Goal: Transaction & Acquisition: Purchase product/service

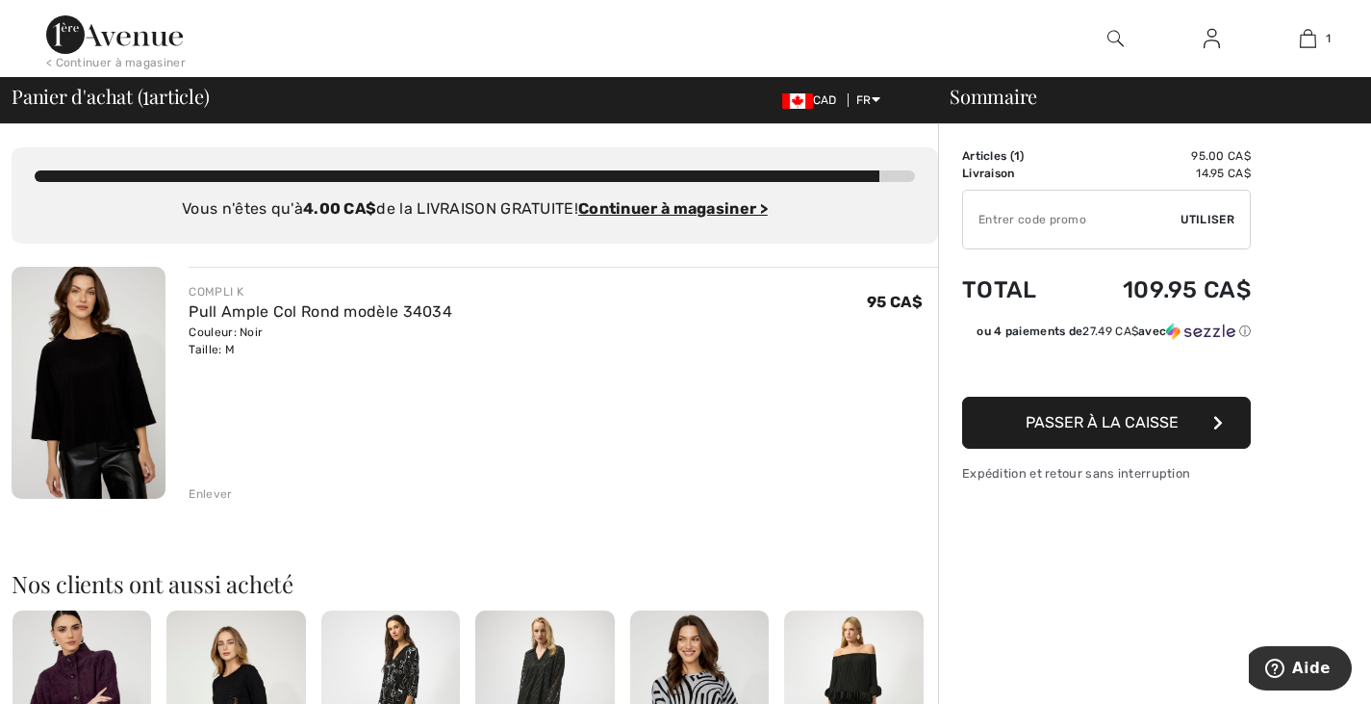
click at [47, 349] on img at bounding box center [89, 383] width 154 height 232
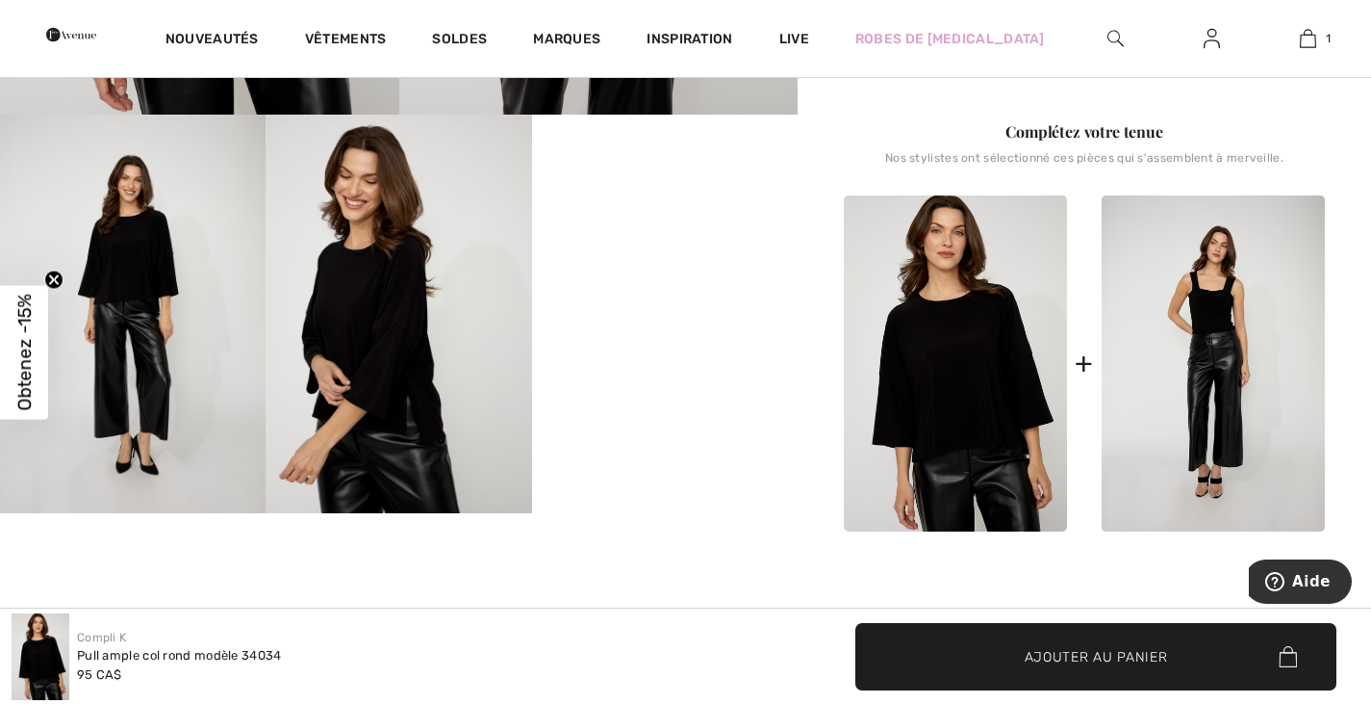
scroll to position [690, 0]
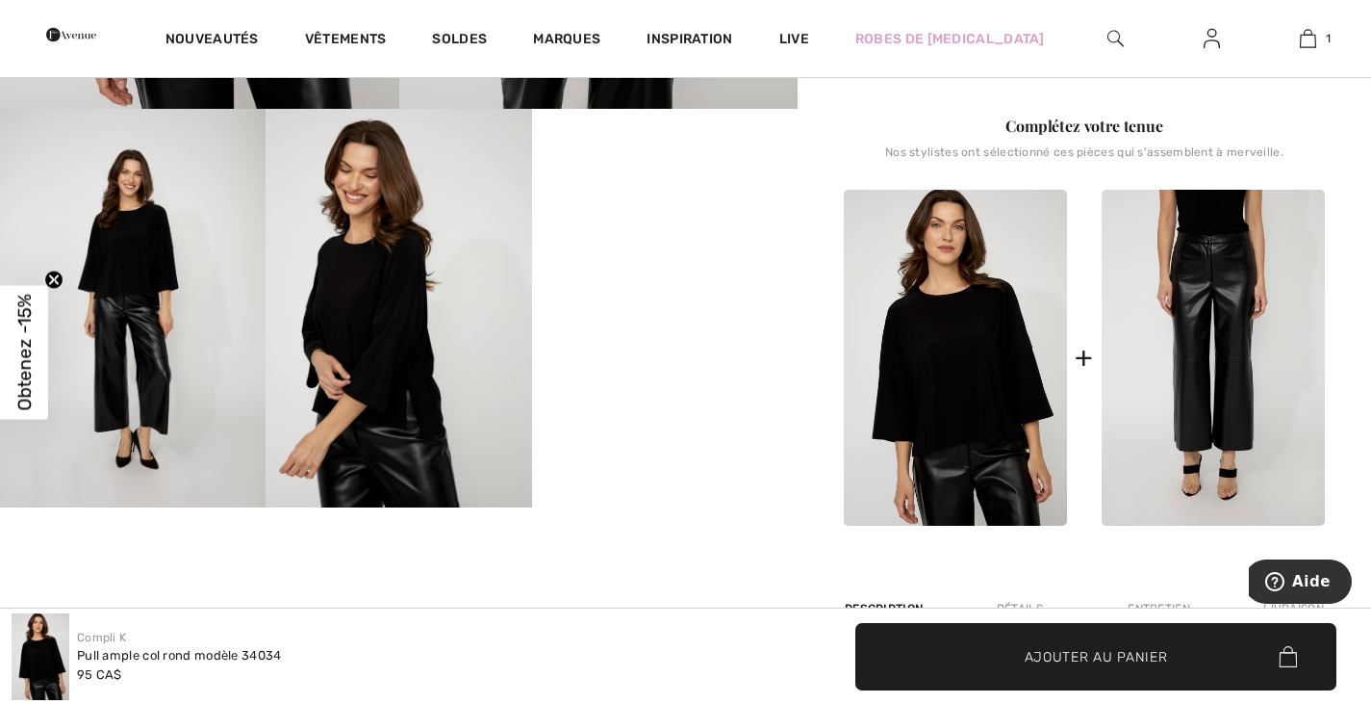
click at [1240, 311] on img at bounding box center [1213, 358] width 223 height 336
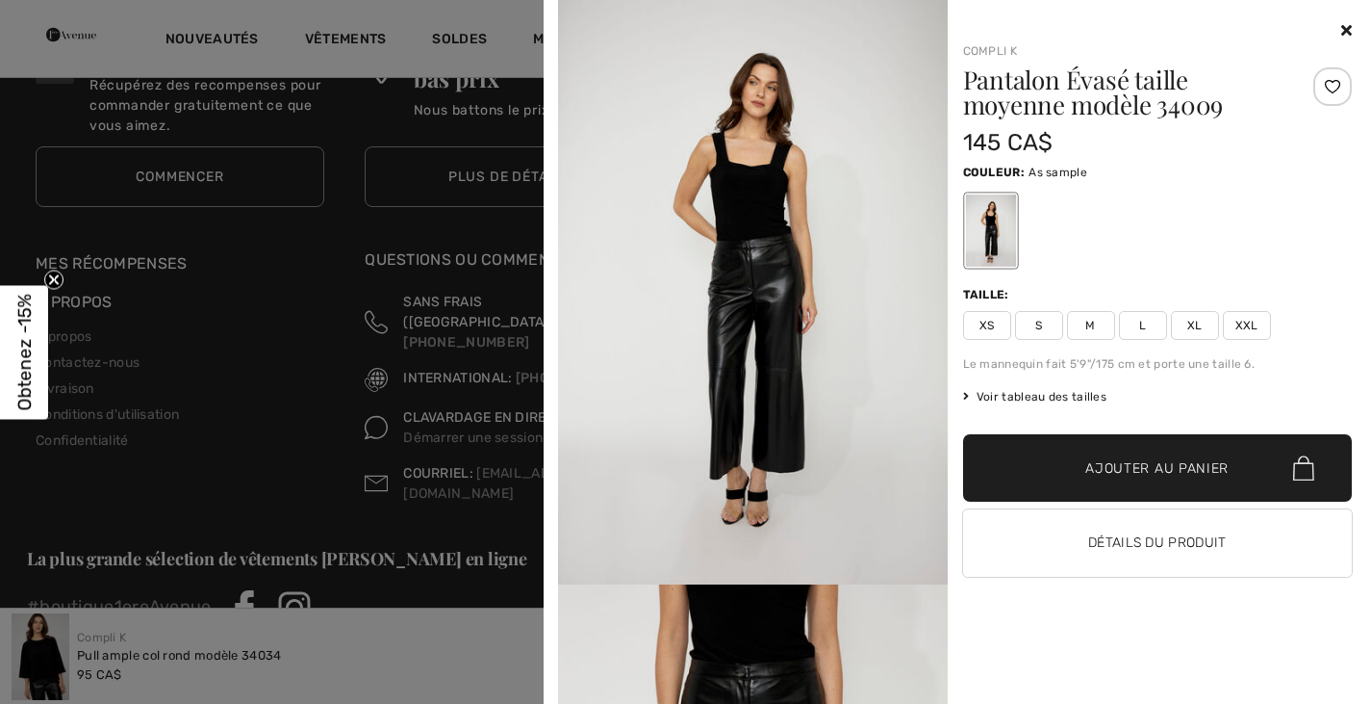
scroll to position [3365, 0]
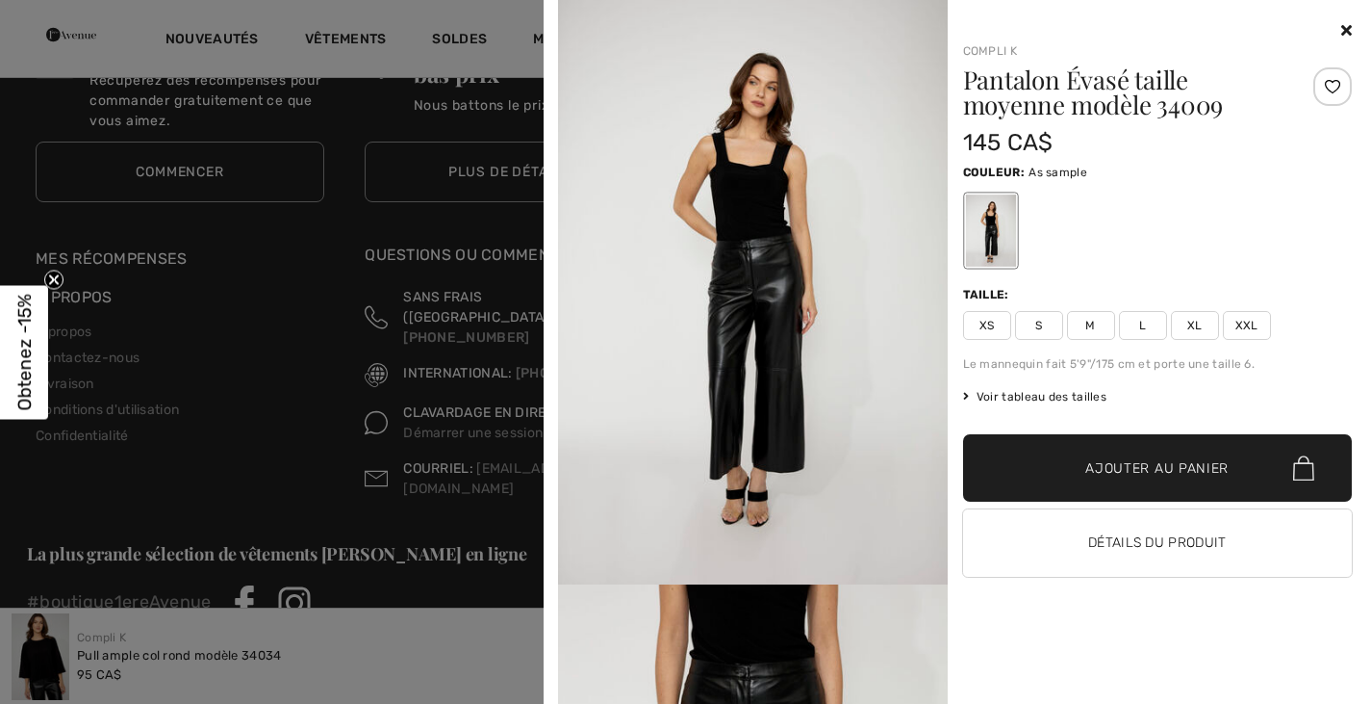
click at [1087, 502] on div "✔ Ajouté au panier Ajouter au panier Détails du produit" at bounding box center [1158, 513] width 390 height 158
click at [1113, 541] on button "Détails du produit" at bounding box center [1158, 542] width 390 height 67
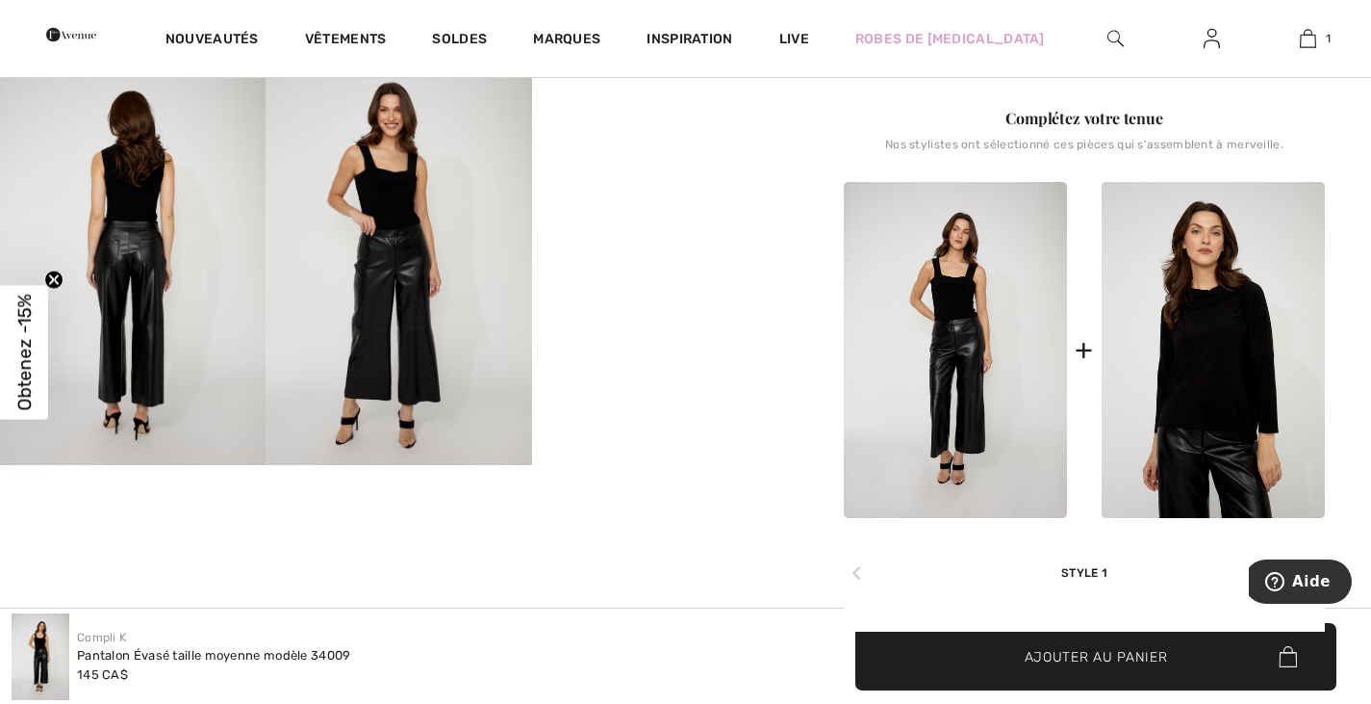
scroll to position [727, 0]
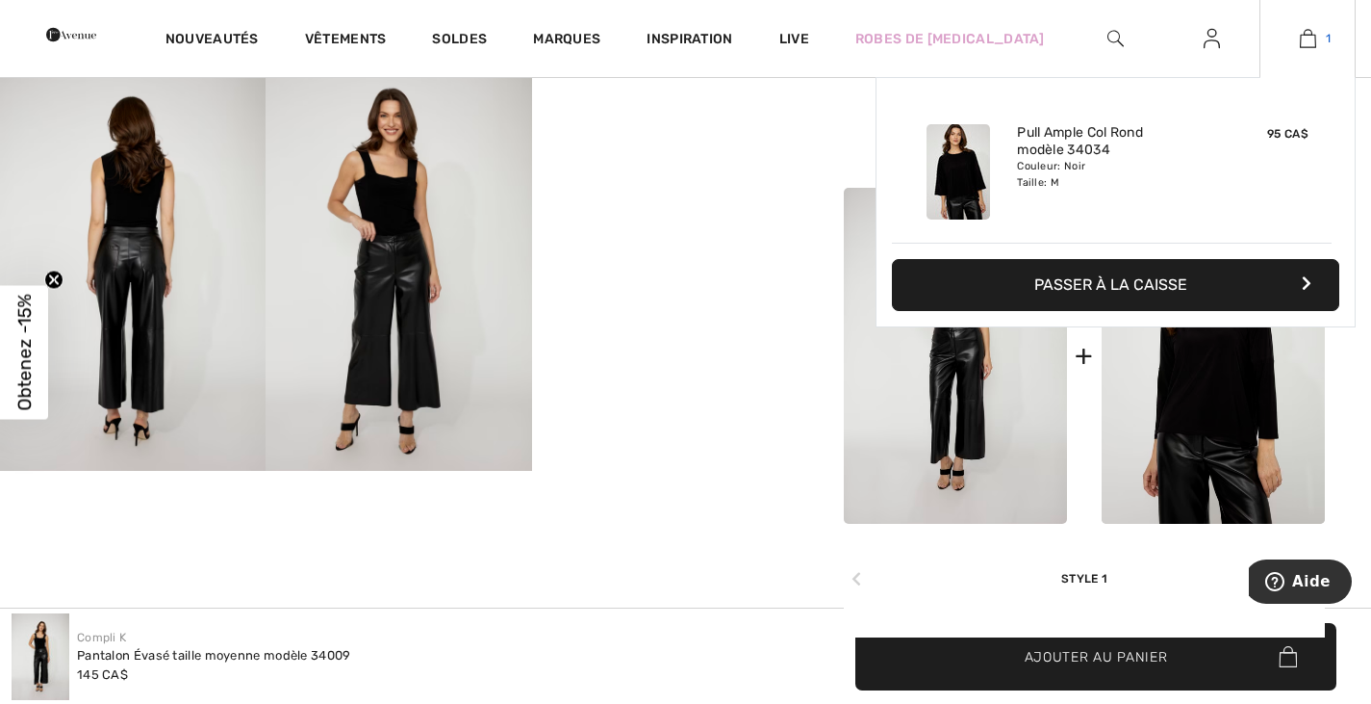
click at [1311, 37] on img at bounding box center [1308, 38] width 16 height 23
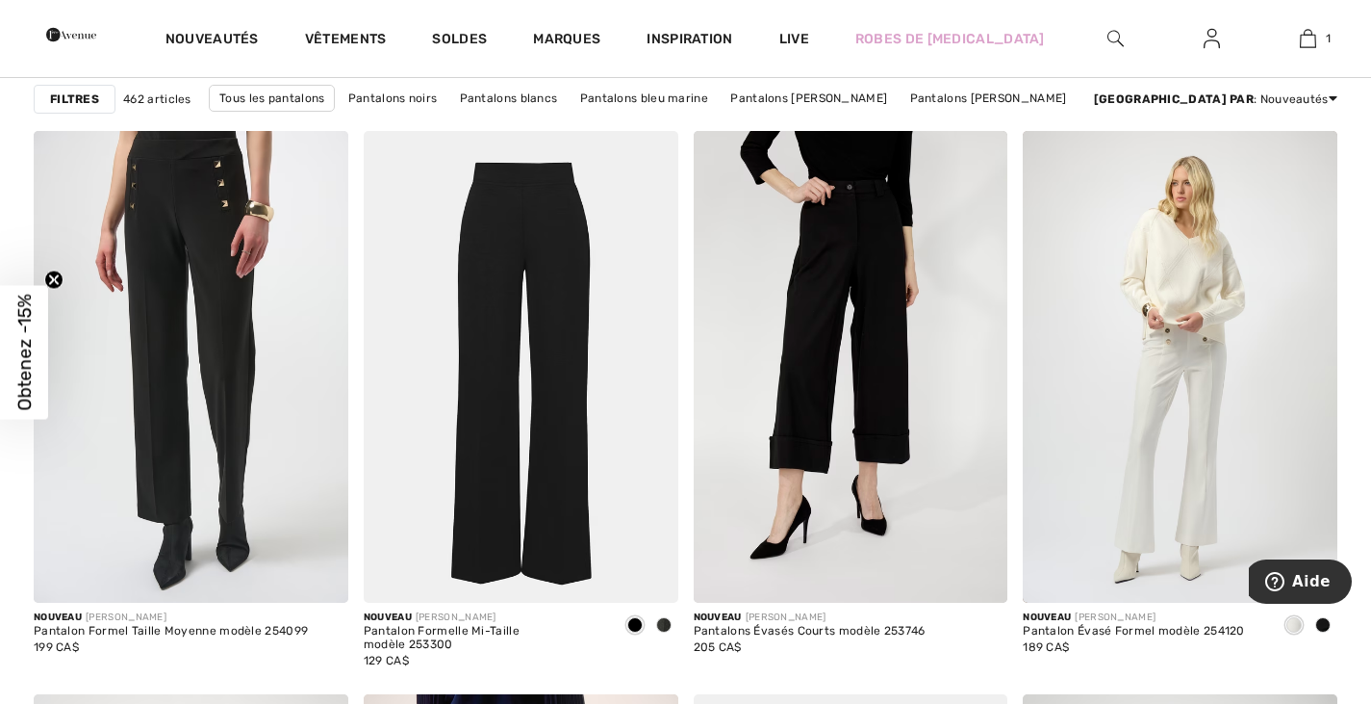
scroll to position [3243, 0]
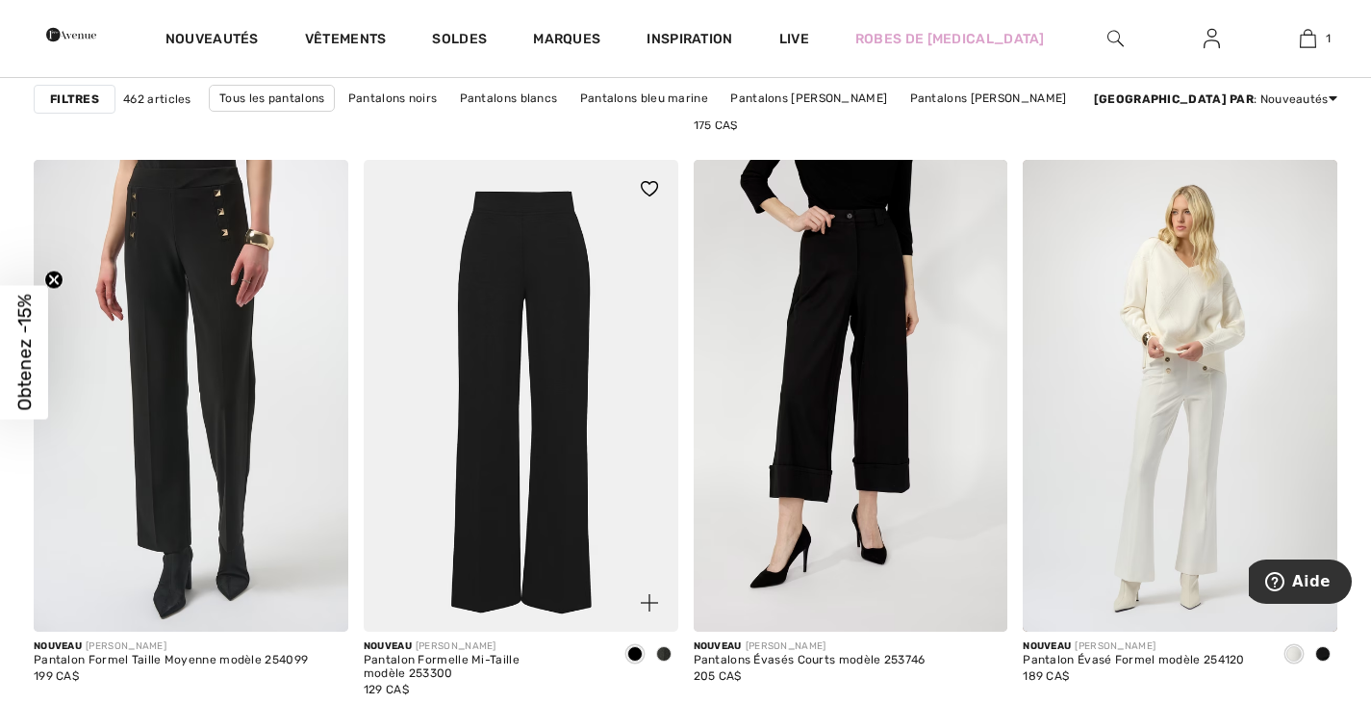
click at [501, 258] on img at bounding box center [521, 396] width 315 height 472
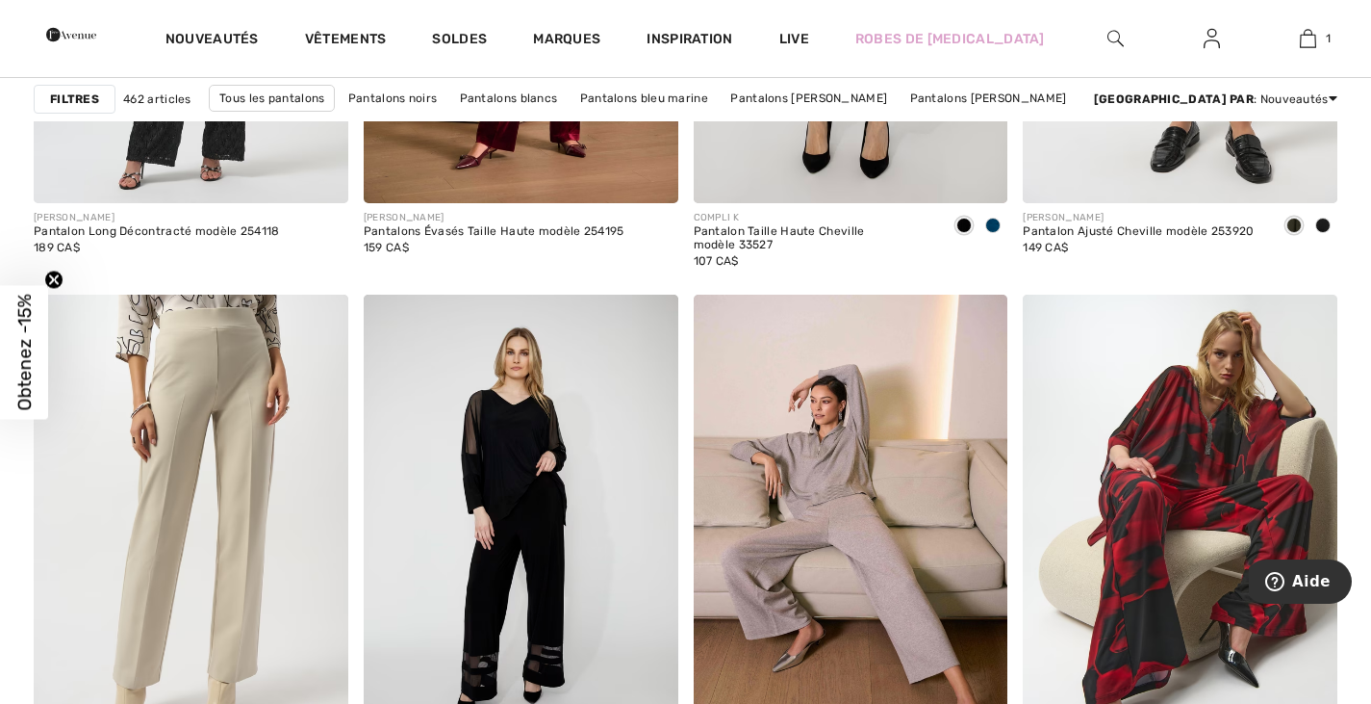
scroll to position [8551, 0]
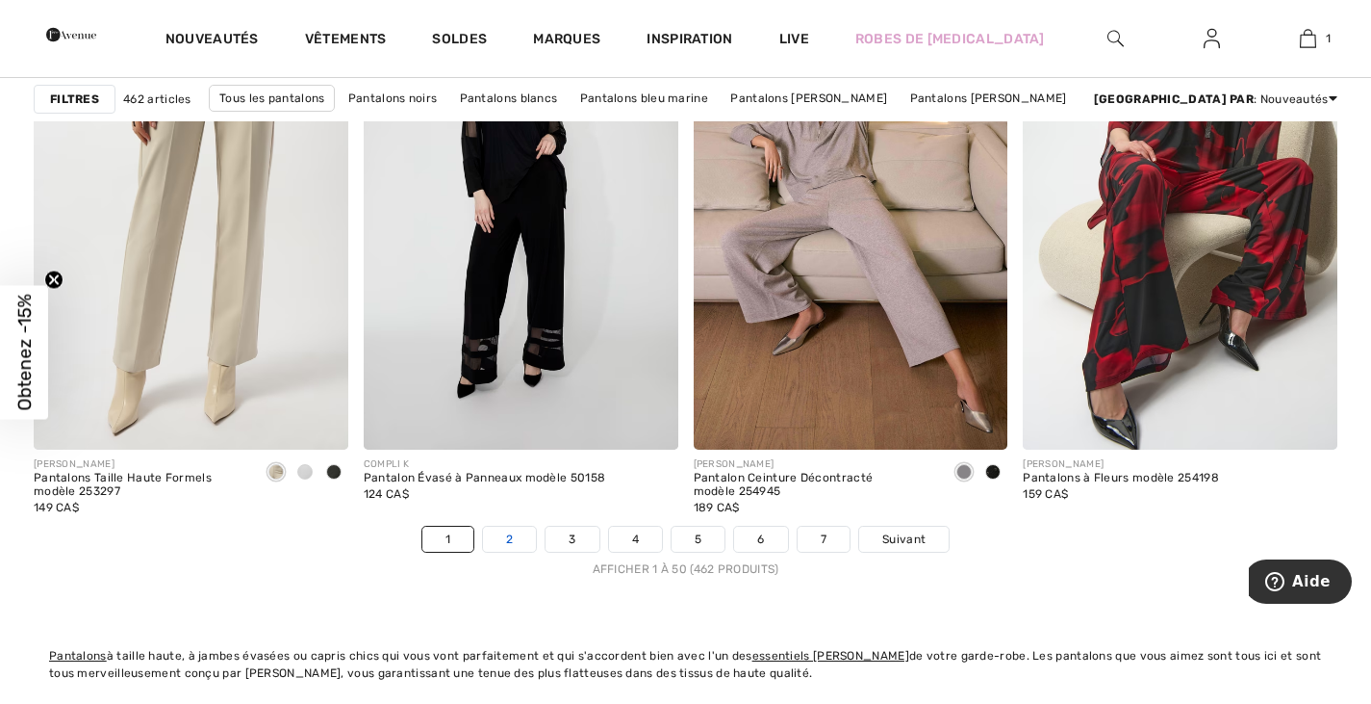
click at [504, 542] on link "2" at bounding box center [509, 538] width 53 height 25
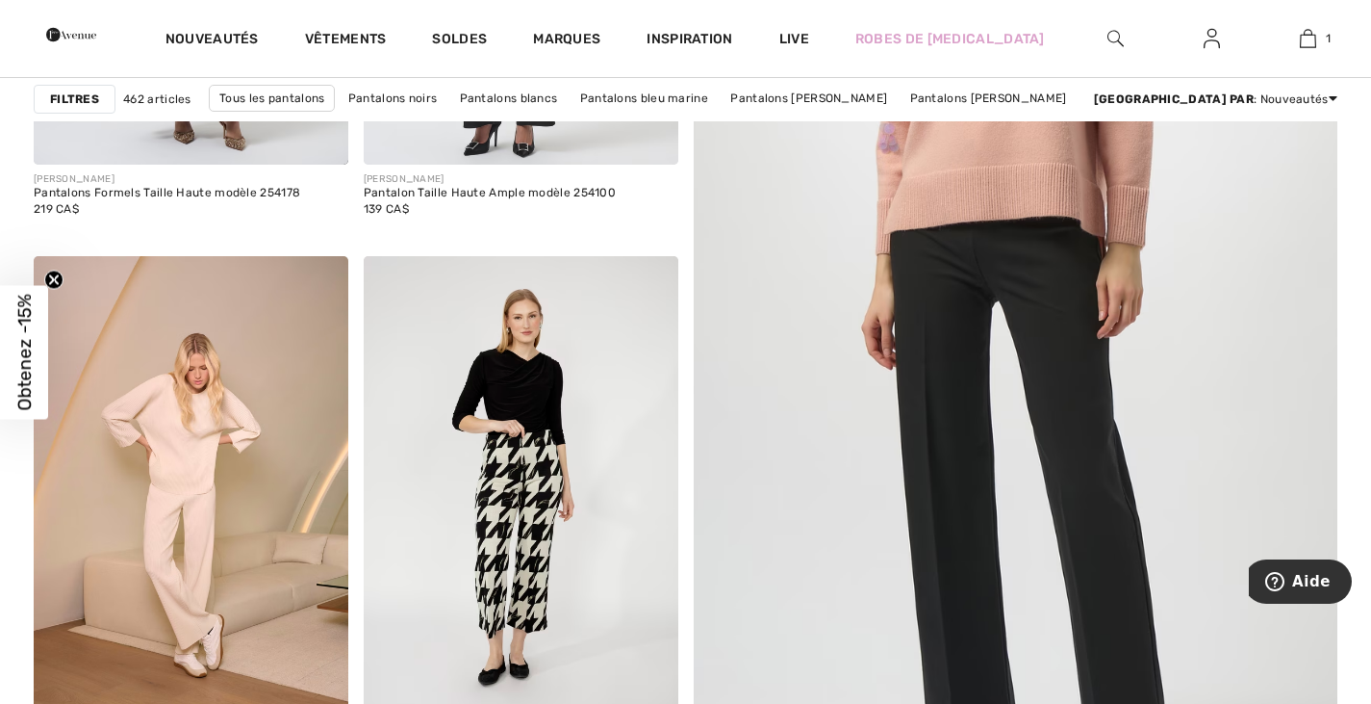
scroll to position [648, 0]
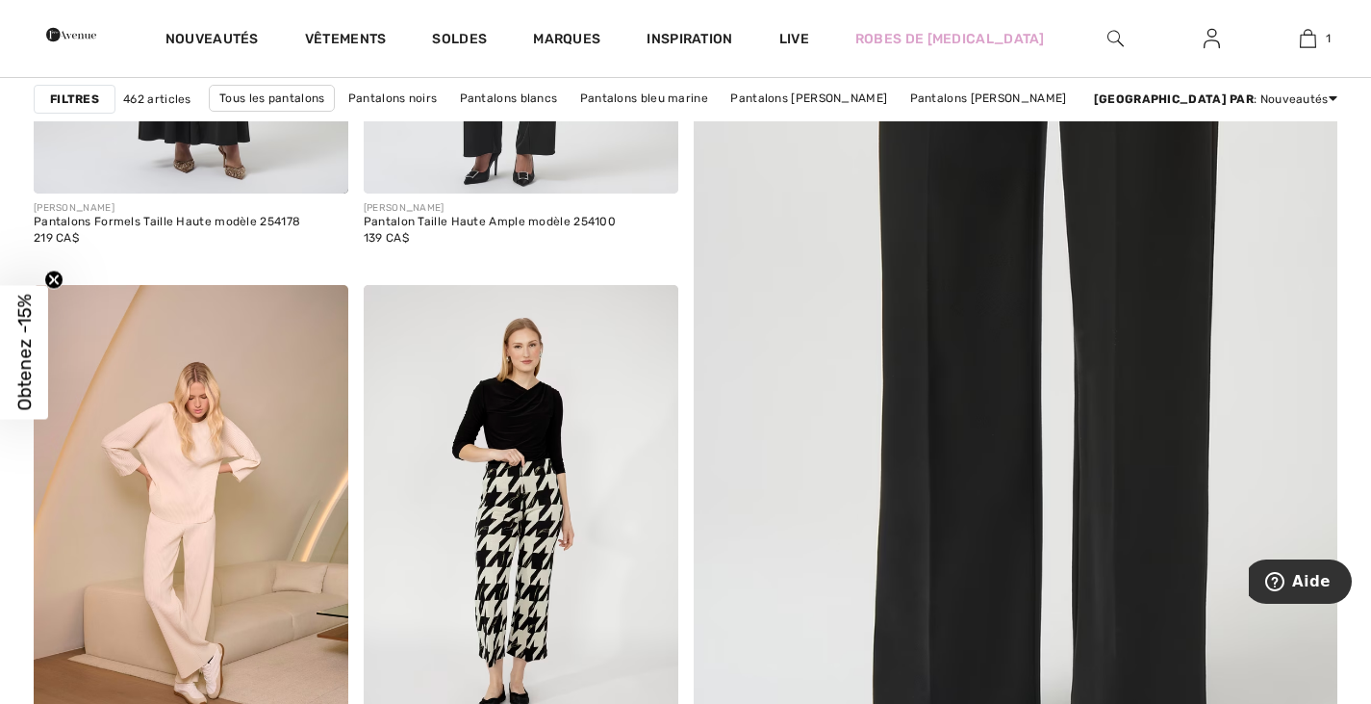
click at [1012, 277] on img at bounding box center [1015, 302] width 773 height 1160
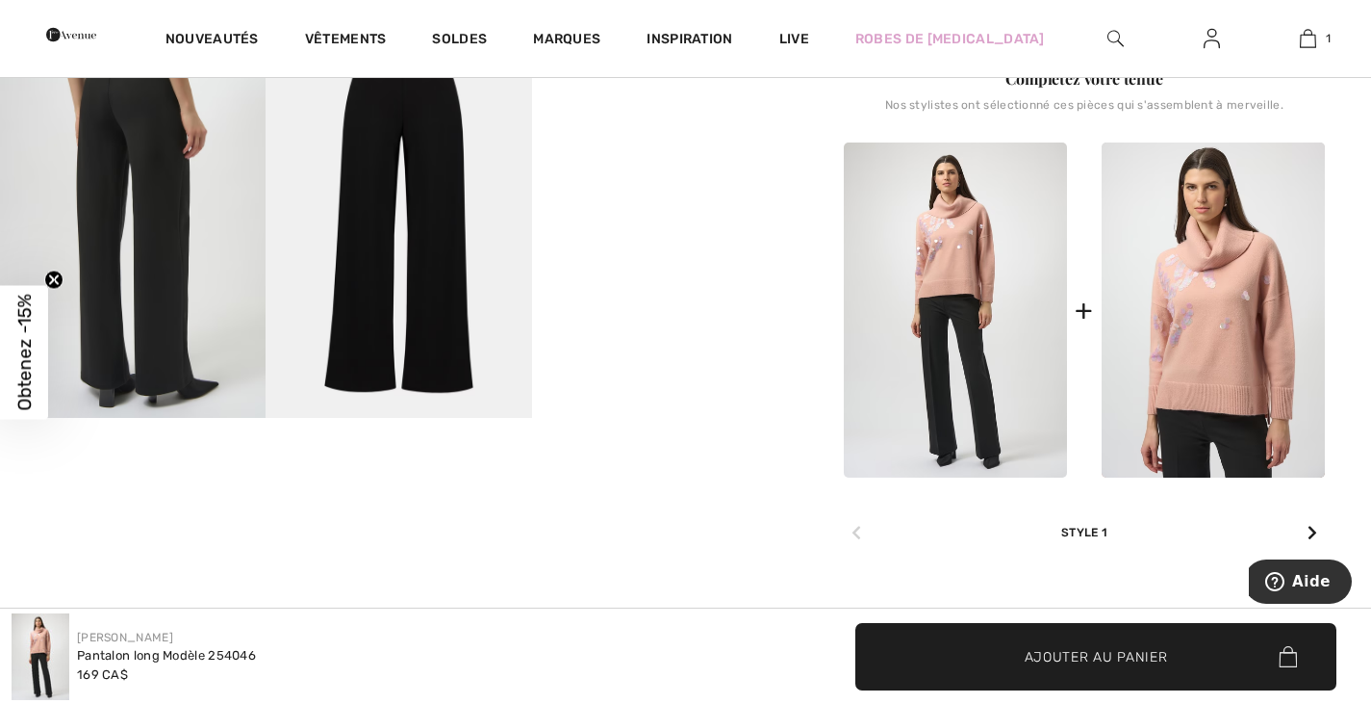
scroll to position [742, 0]
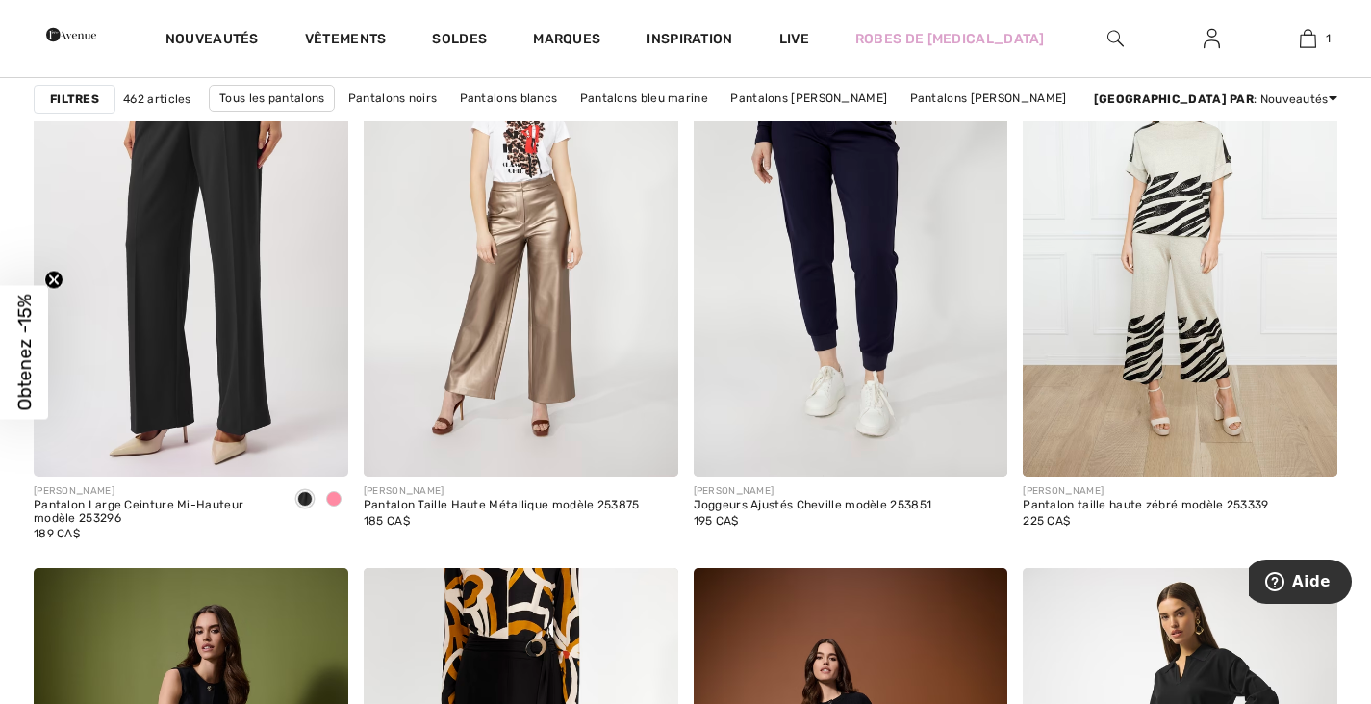
scroll to position [2792, 0]
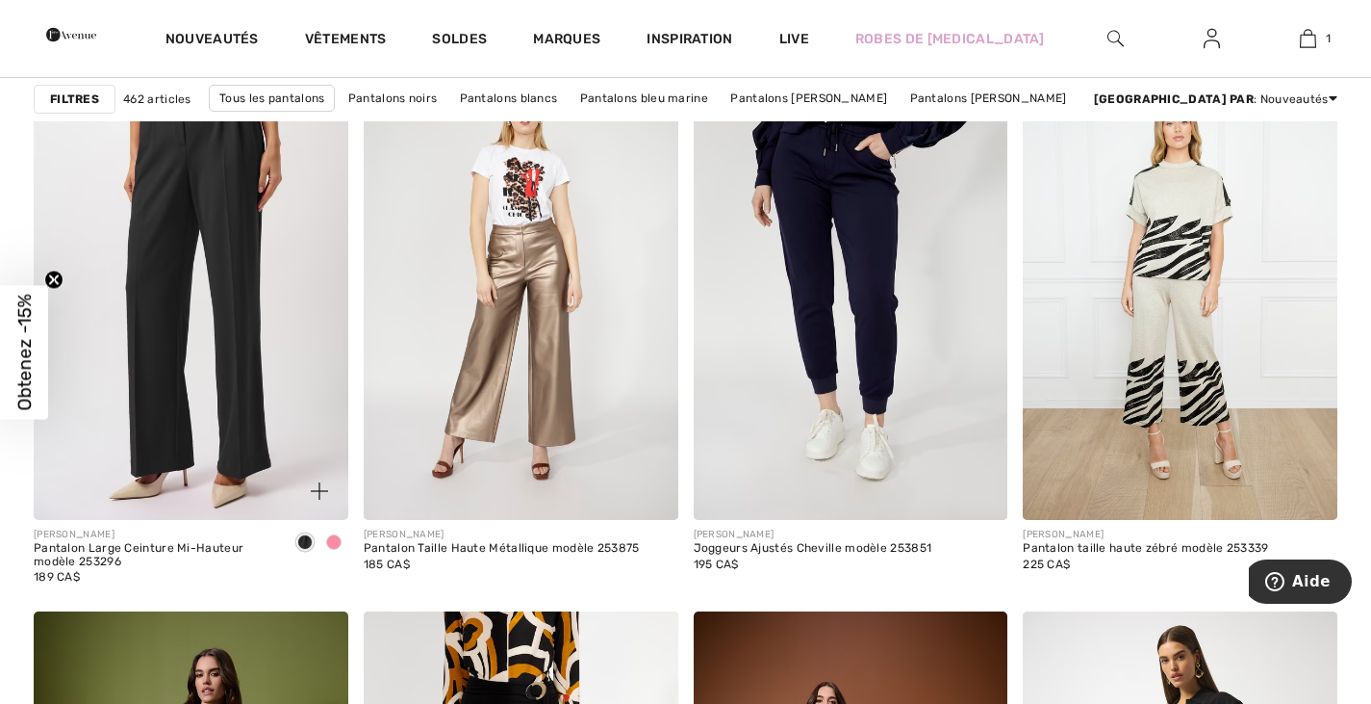
click at [243, 344] on img at bounding box center [191, 284] width 315 height 472
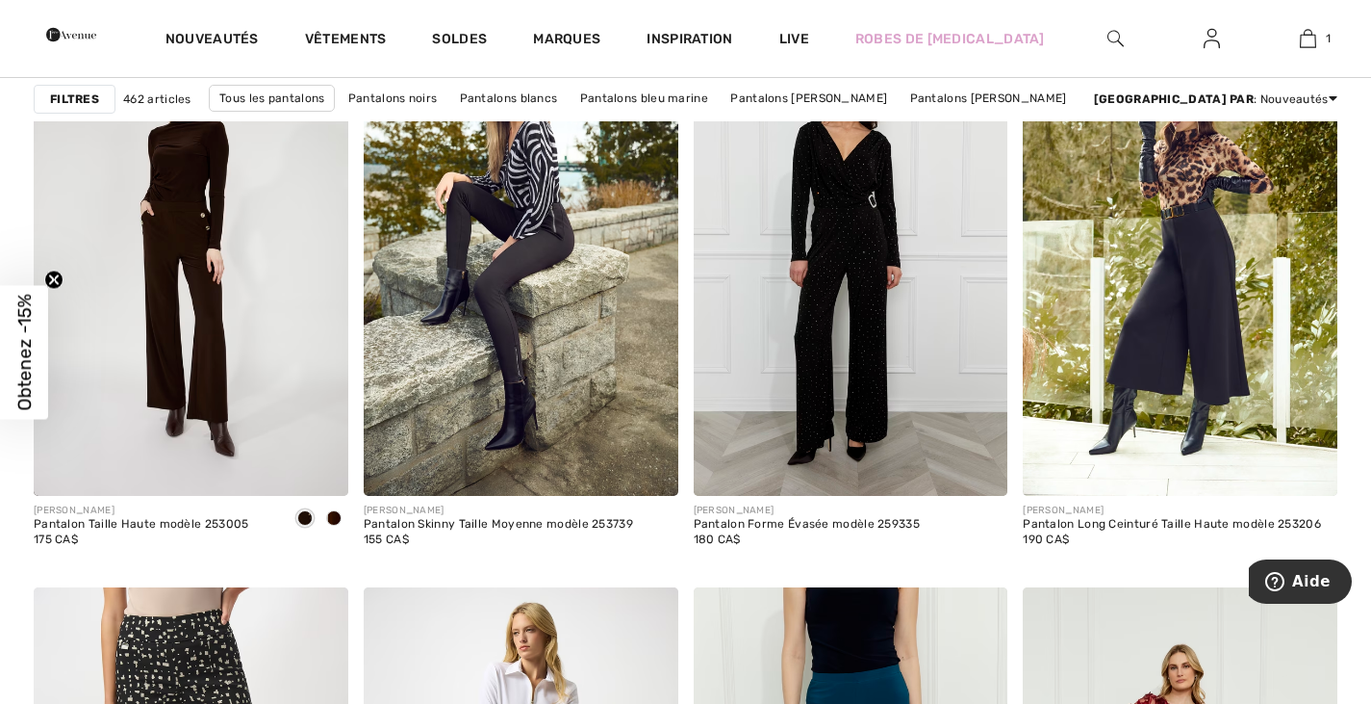
scroll to position [5915, 0]
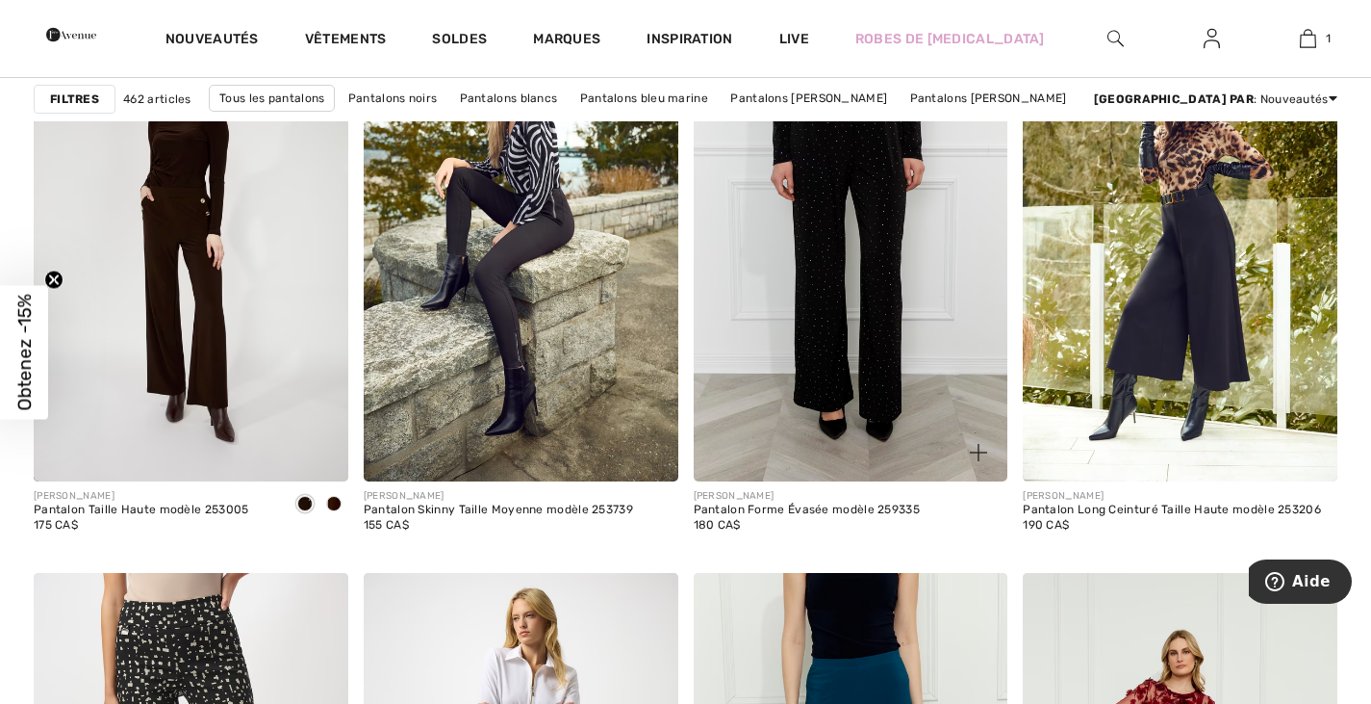
click at [802, 371] on img at bounding box center [851, 246] width 315 height 472
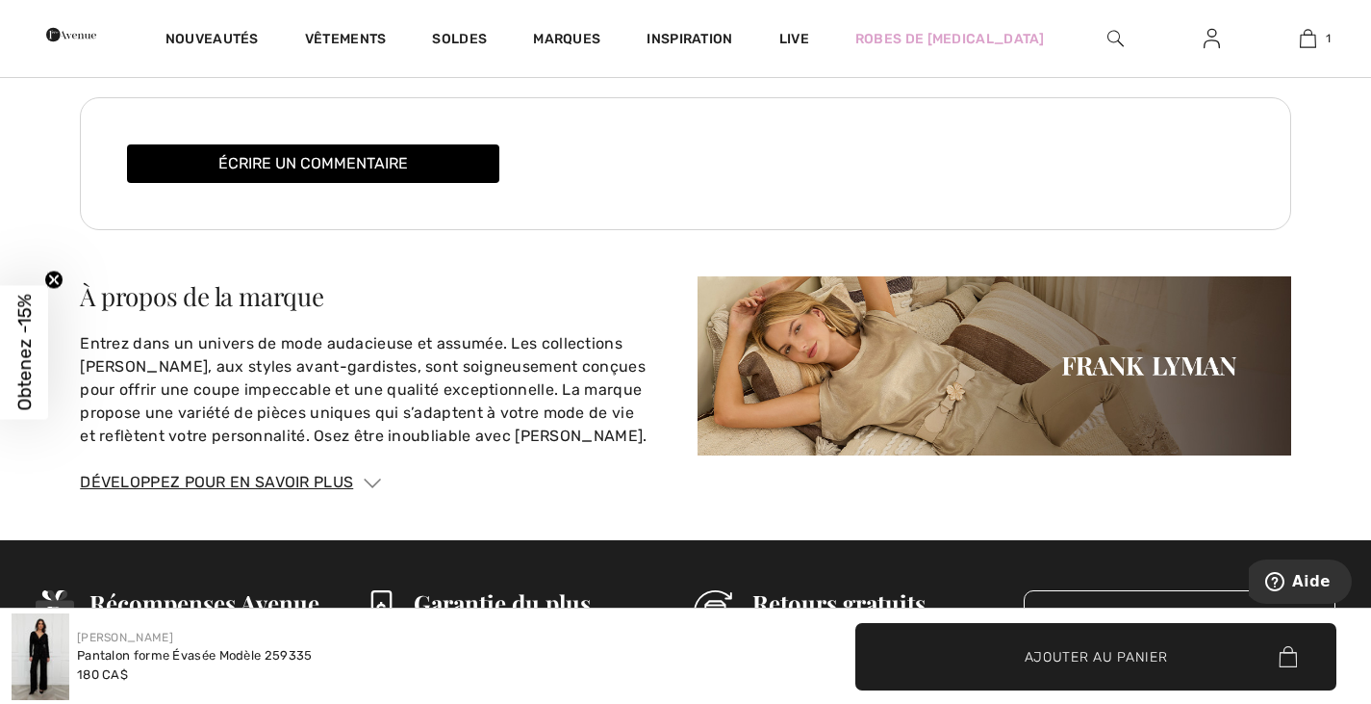
scroll to position [3094, 0]
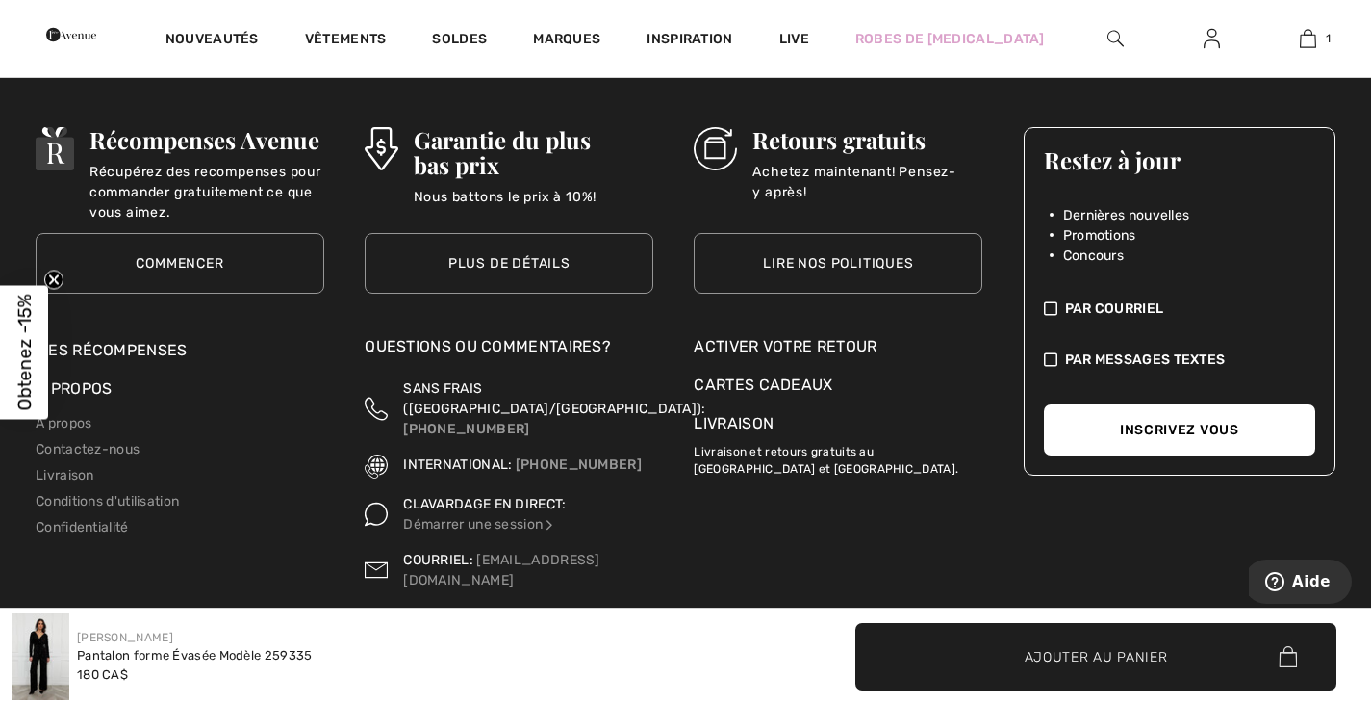
drag, startPoint x: 1383, startPoint y: 329, endPoint x: 69, endPoint y: 29, distance: 1347.6
